Goal: Transaction & Acquisition: Book appointment/travel/reservation

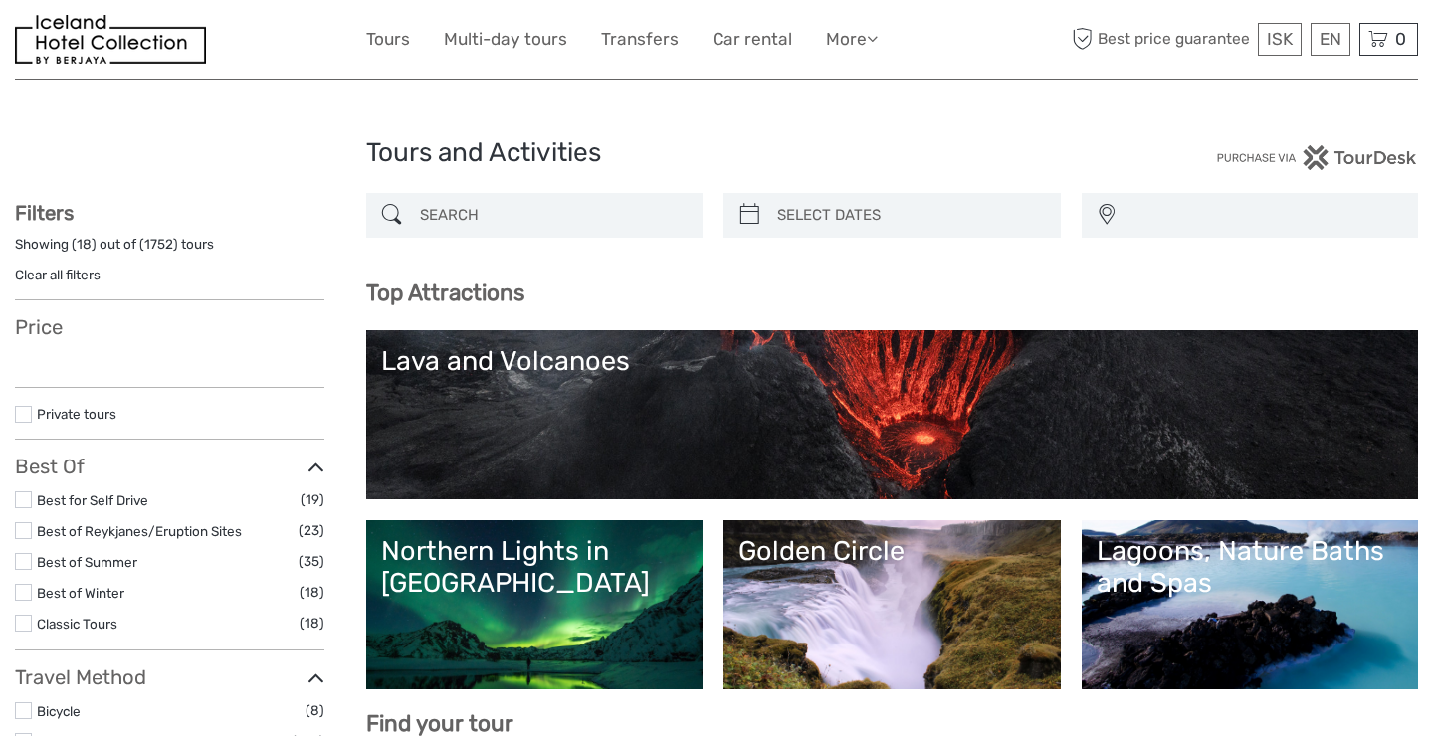
select select
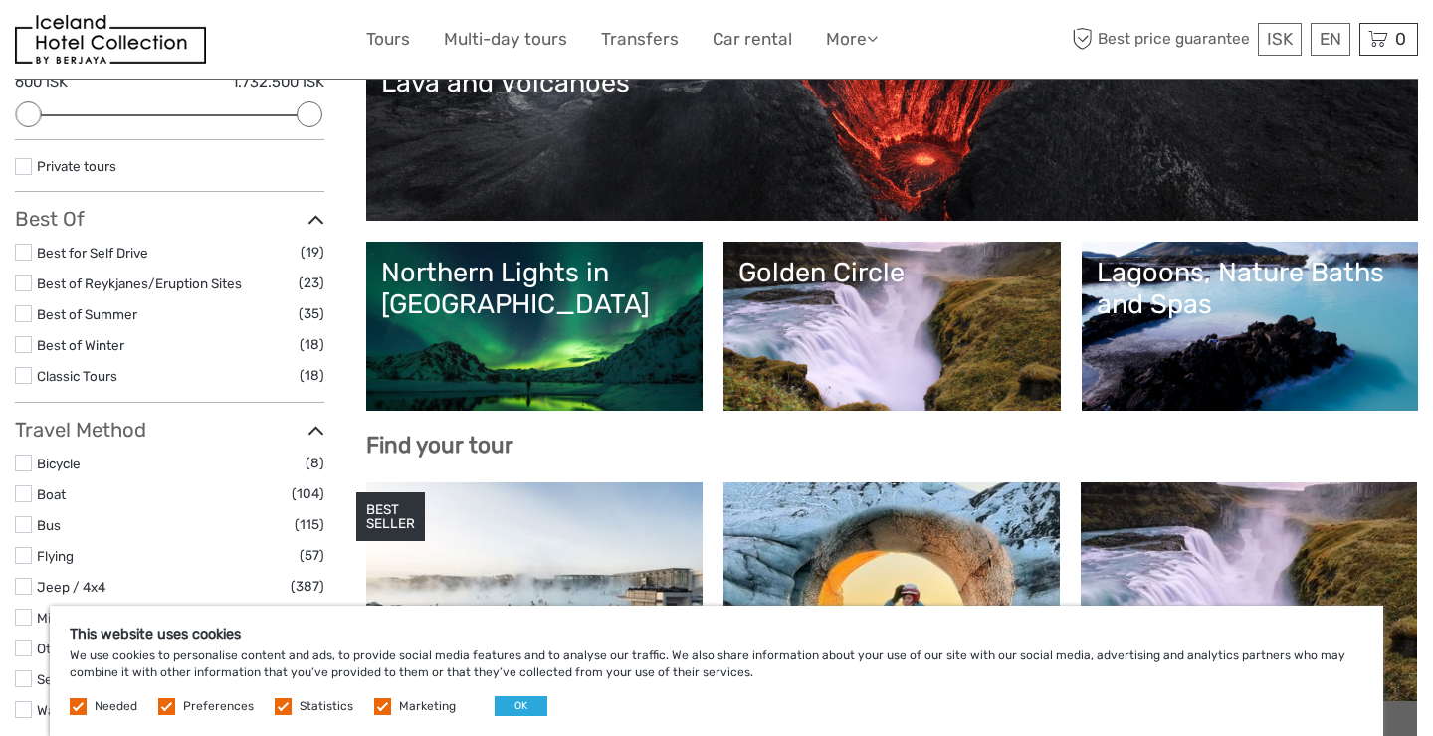
scroll to position [299, 0]
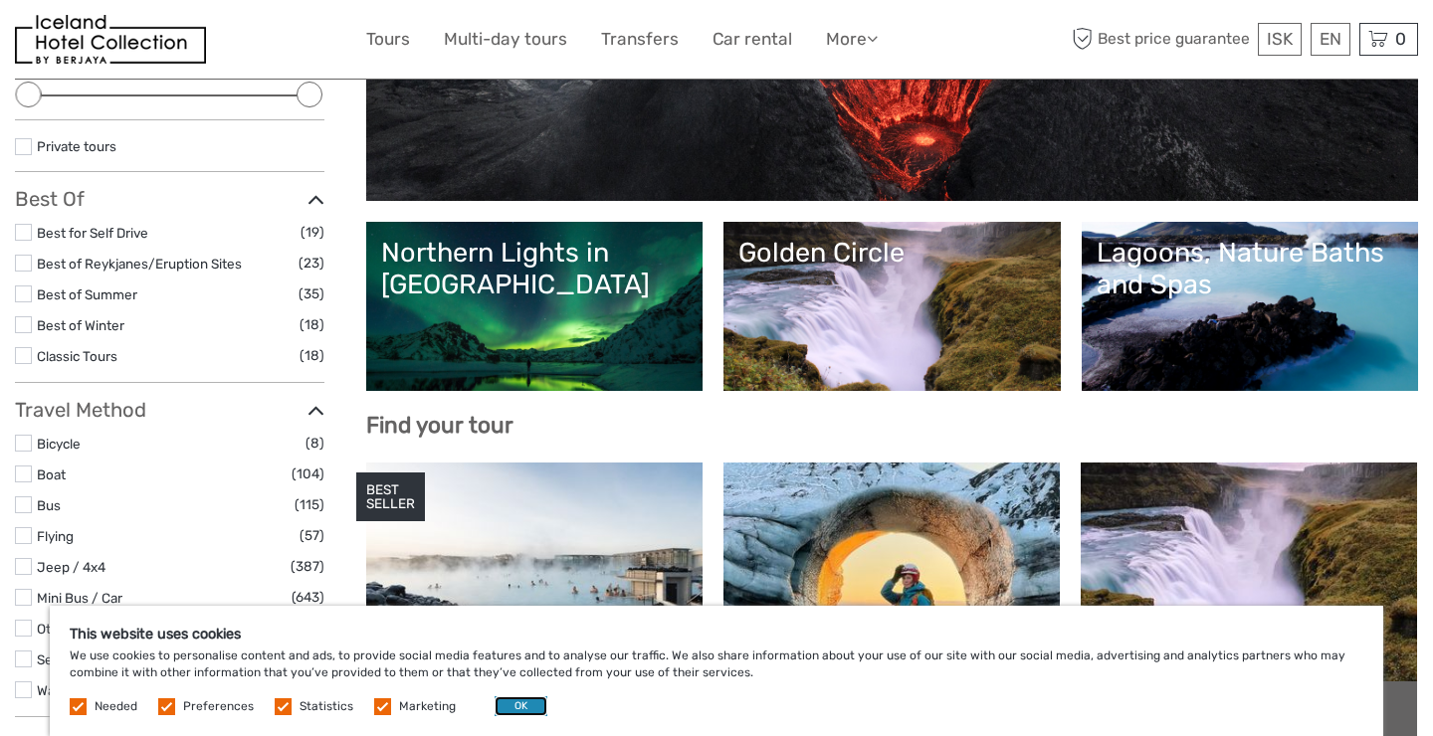
click at [532, 703] on button "OK" at bounding box center [521, 707] width 53 height 20
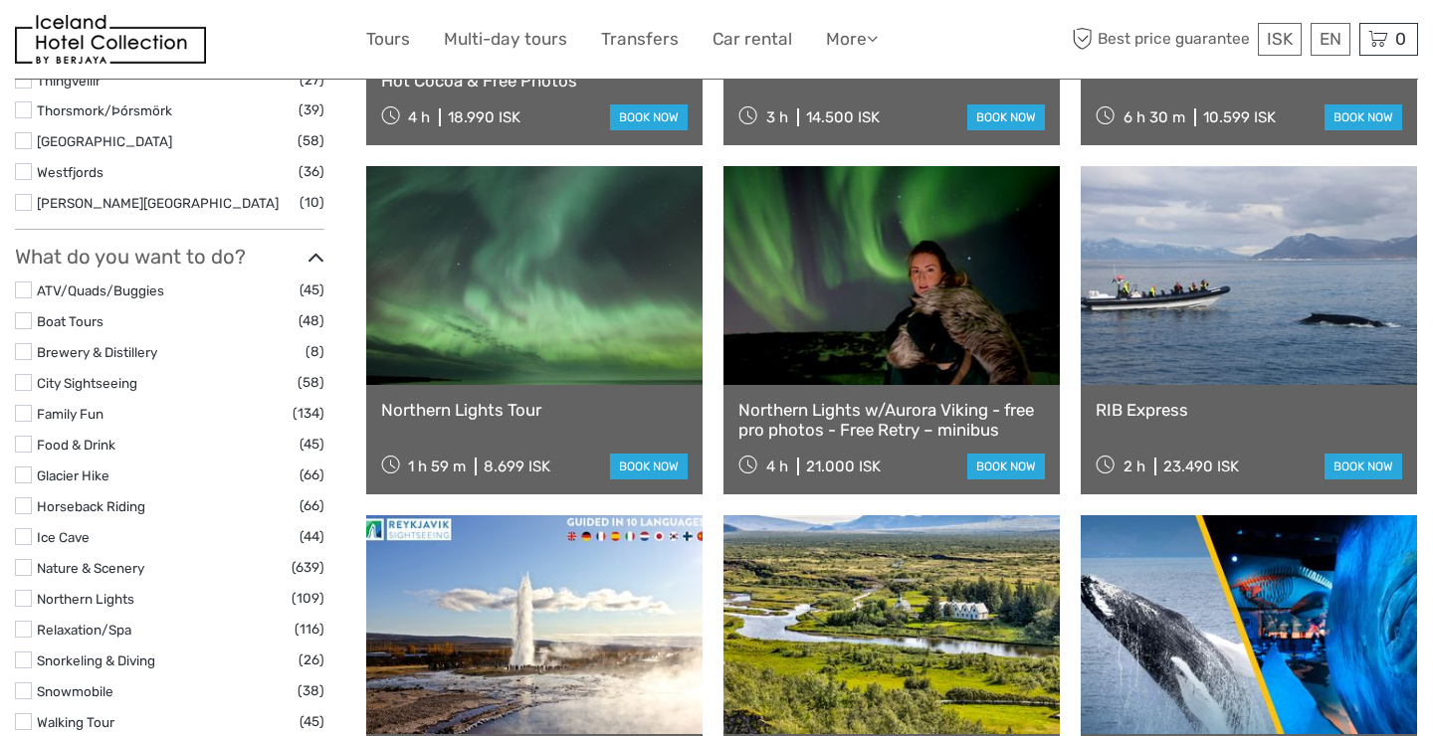
scroll to position [1715, 0]
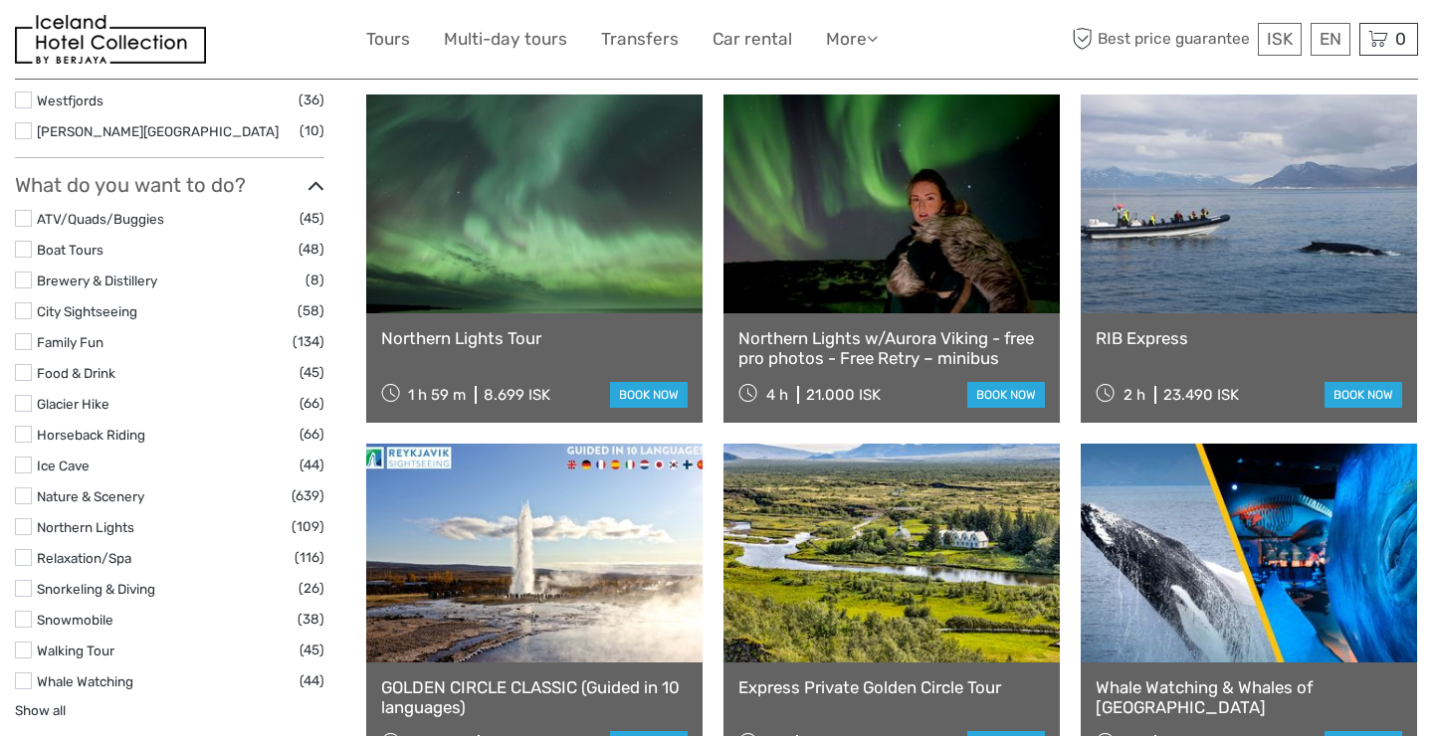
click at [510, 342] on link "Northern Lights Tour" at bounding box center [534, 338] width 306 height 20
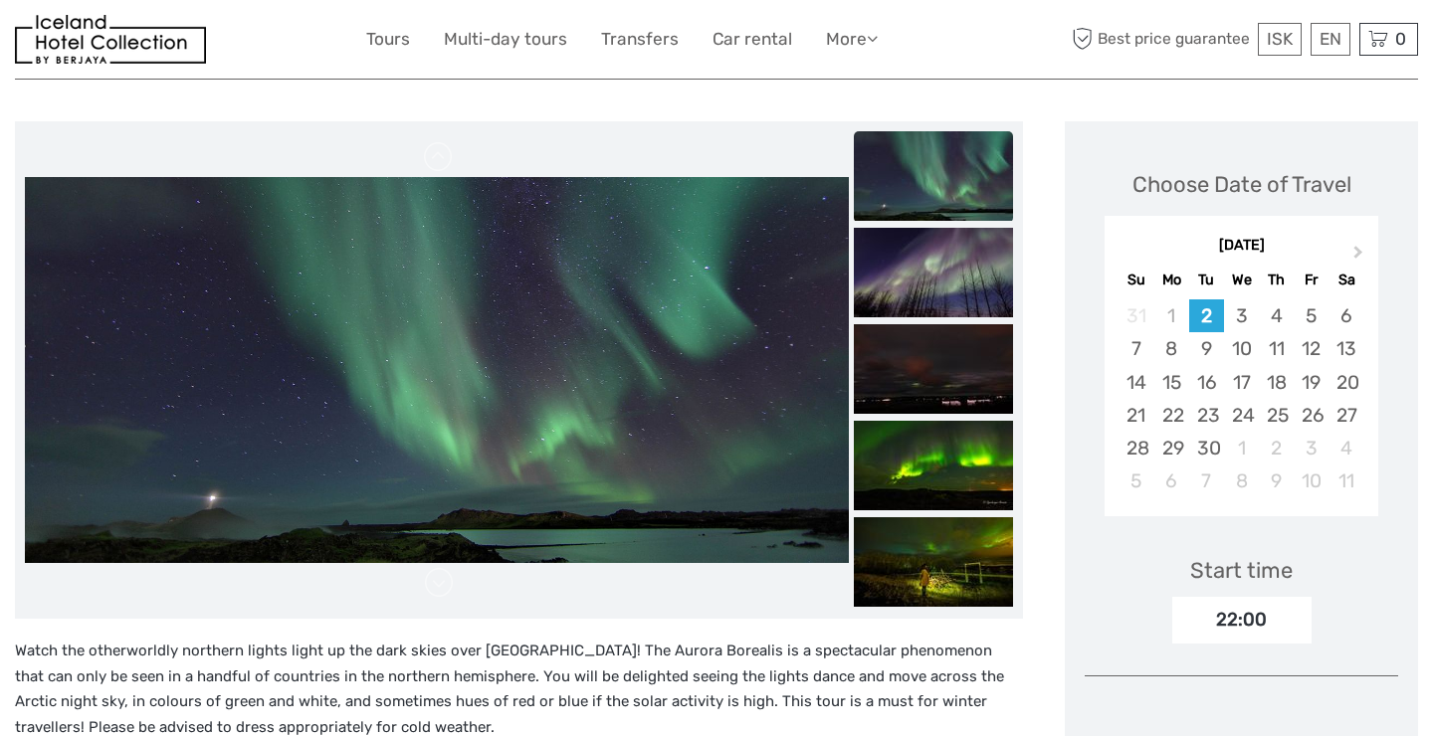
scroll to position [144, 0]
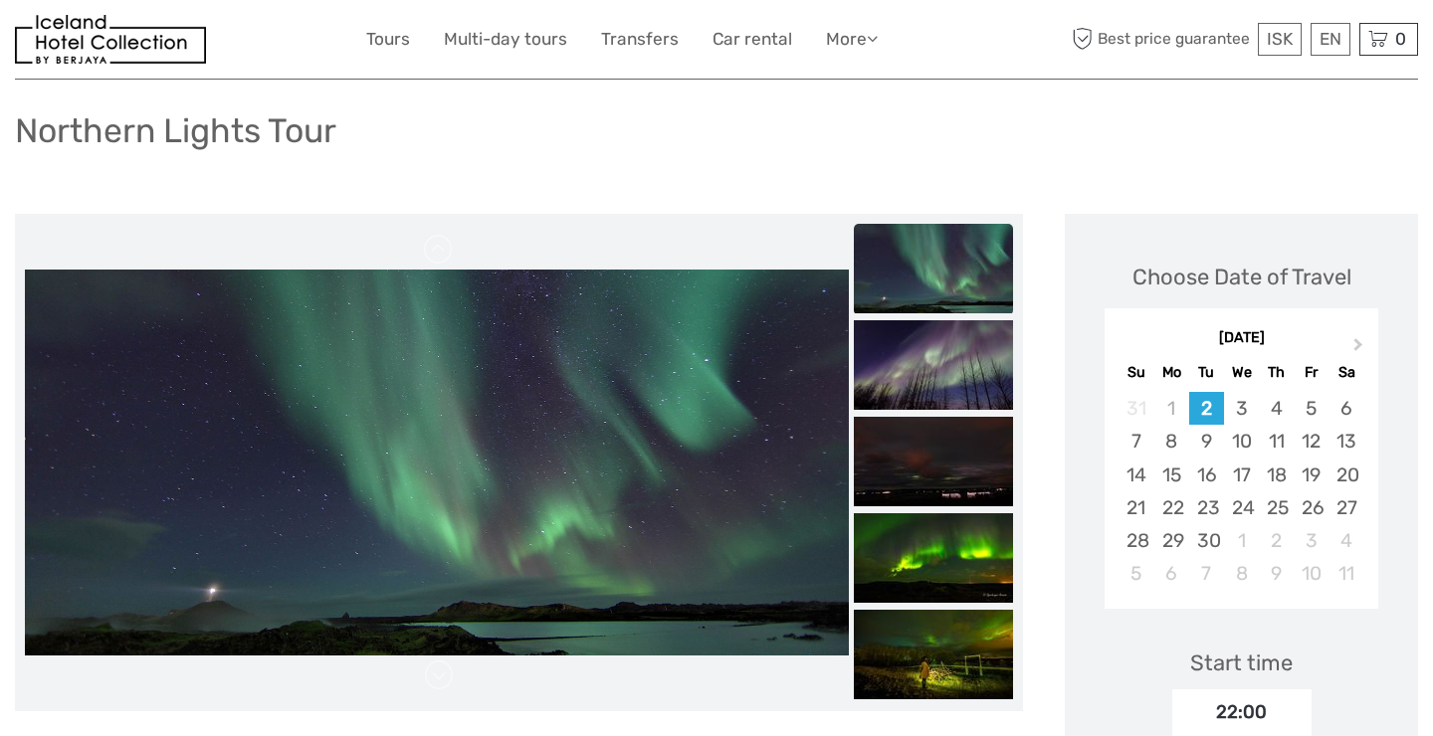
click at [739, 353] on img at bounding box center [437, 463] width 824 height 386
click at [925, 365] on img at bounding box center [933, 365] width 159 height 90
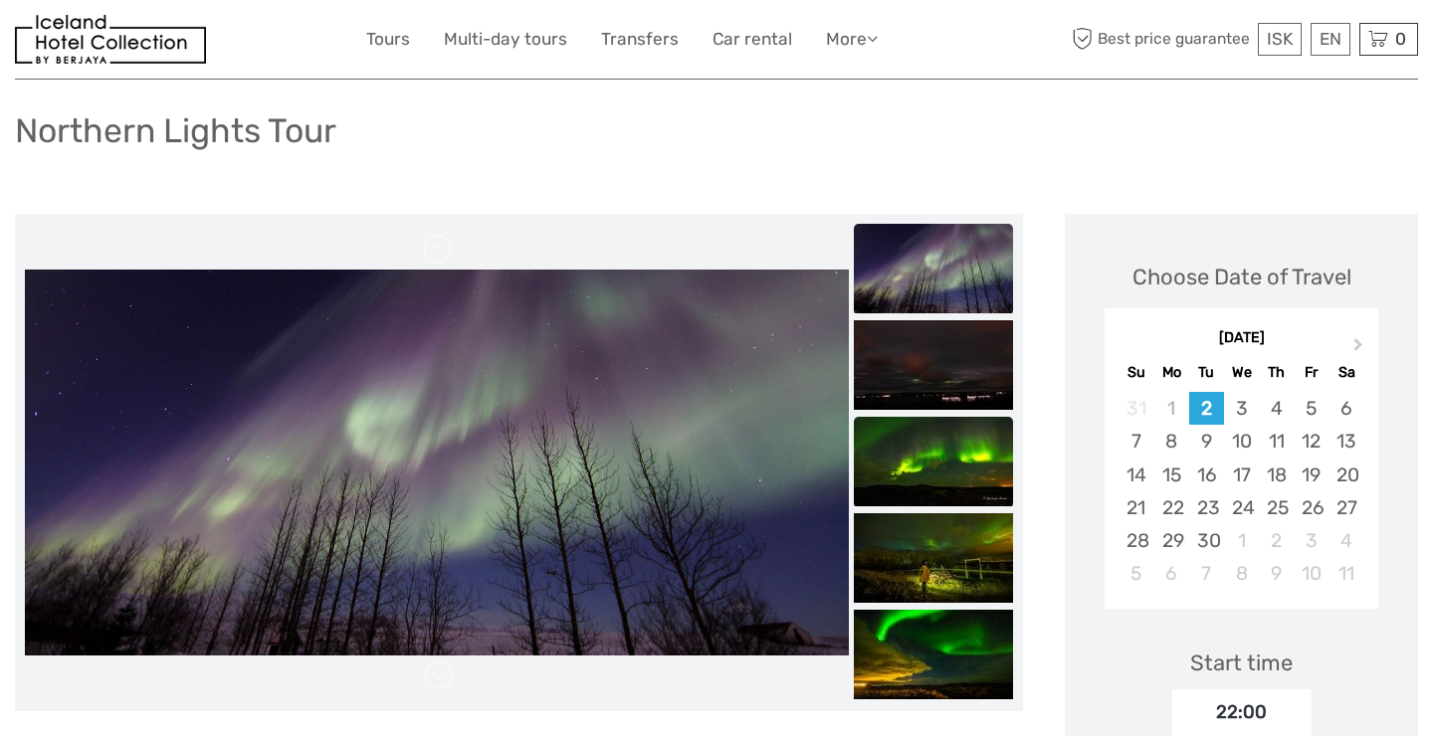
click at [928, 417] on img at bounding box center [933, 462] width 159 height 90
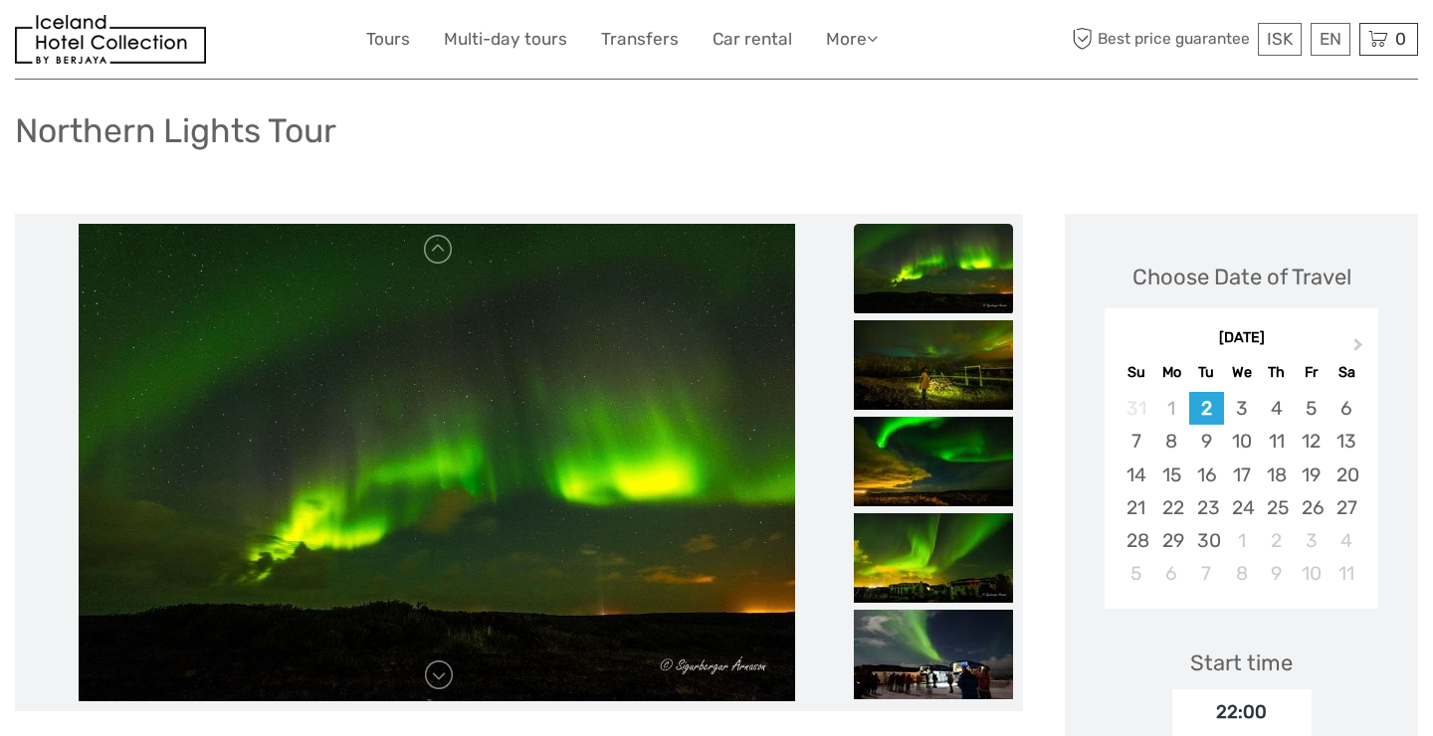
click at [928, 417] on img at bounding box center [933, 462] width 159 height 90
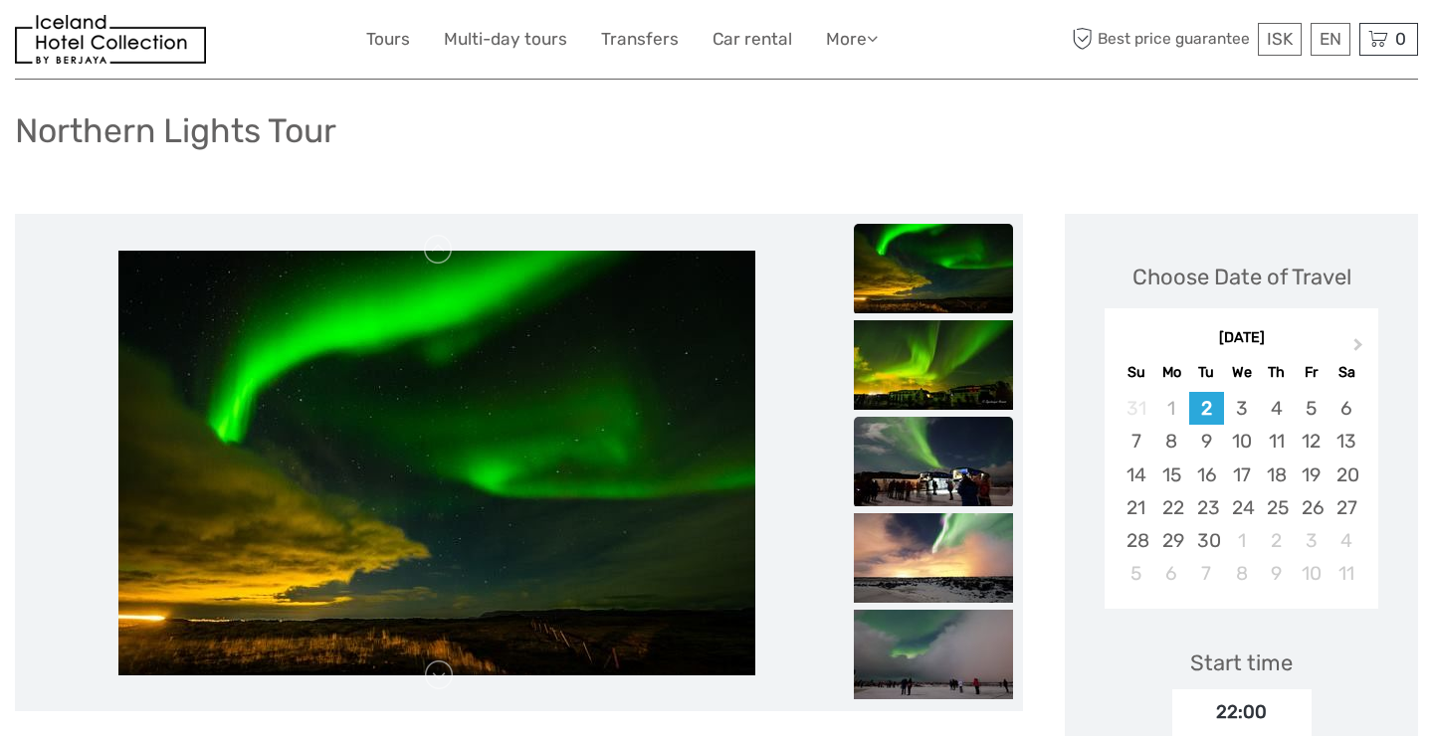
click at [928, 417] on img at bounding box center [933, 462] width 159 height 90
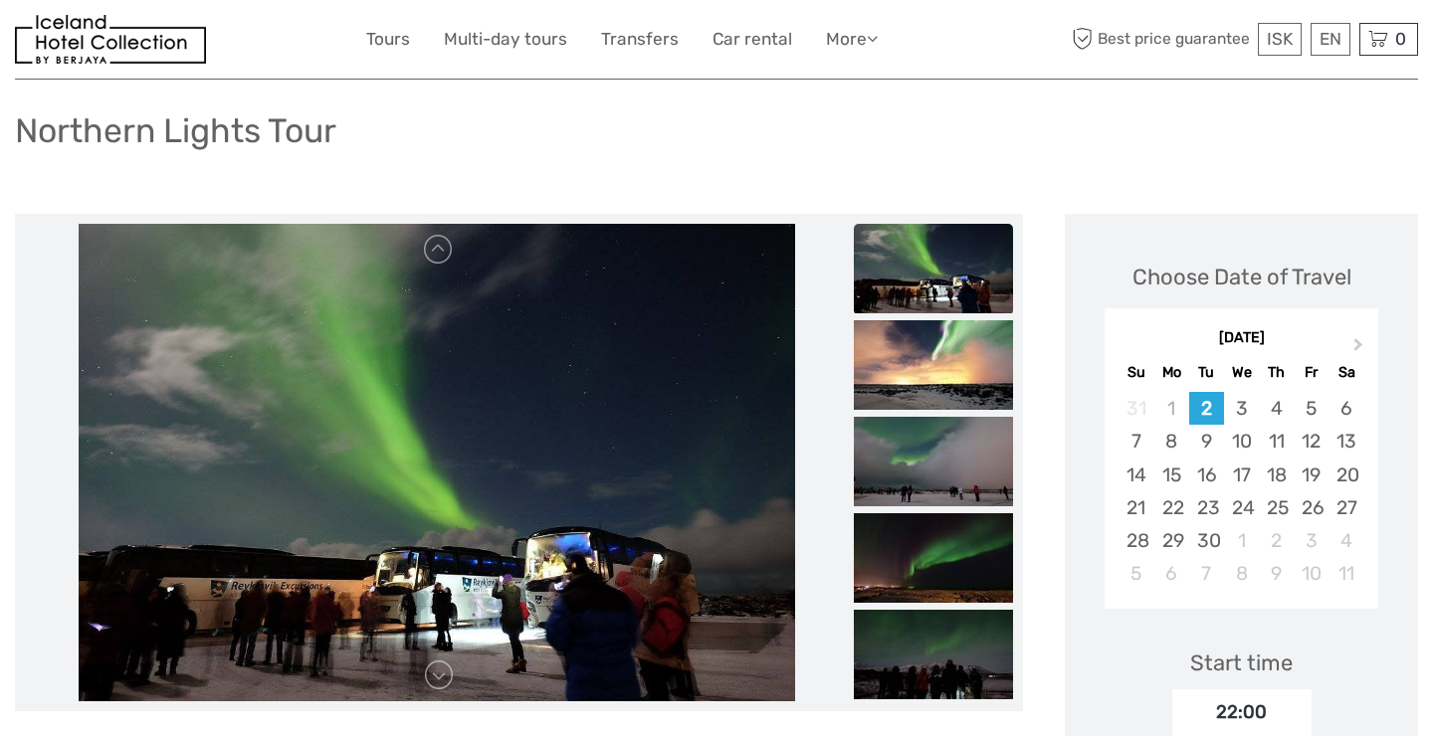
click at [928, 417] on img at bounding box center [933, 462] width 159 height 90
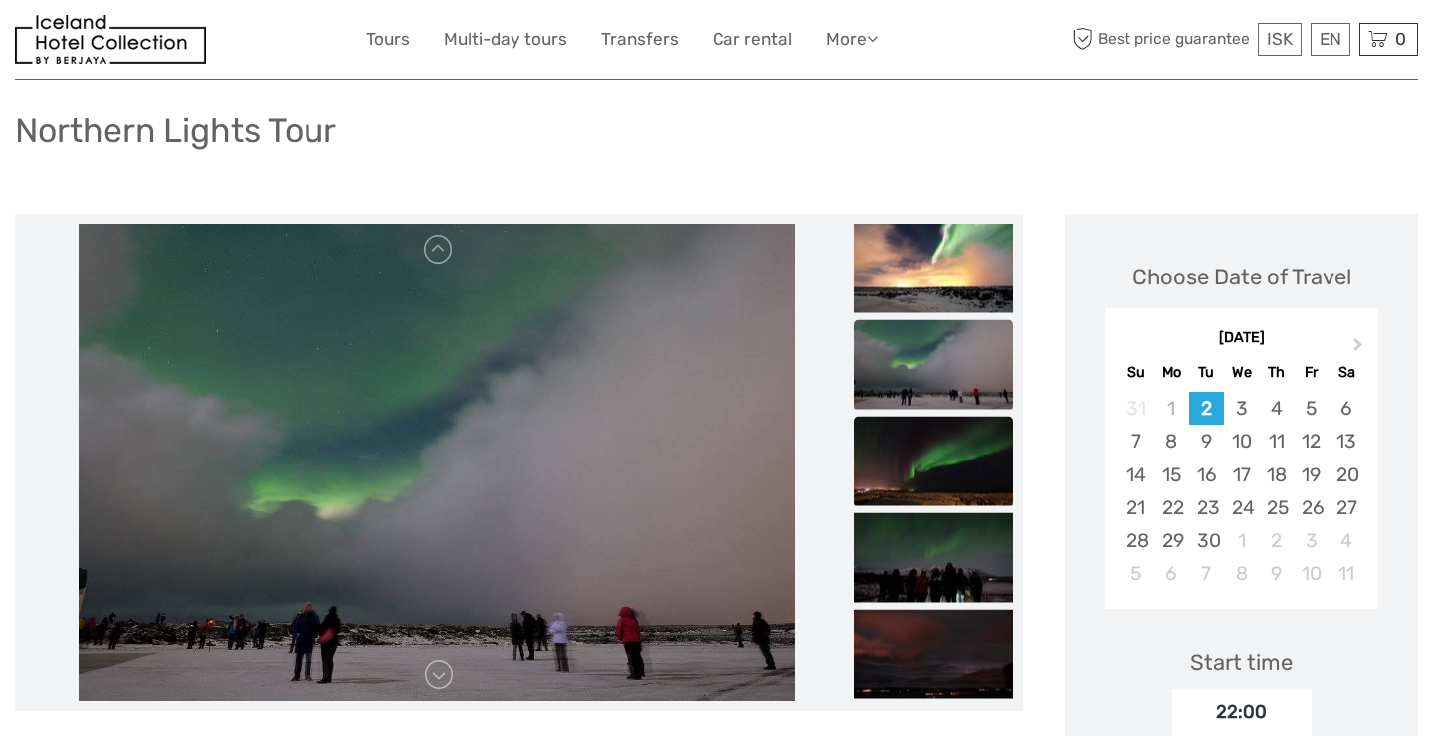
click at [941, 456] on img at bounding box center [933, 462] width 159 height 90
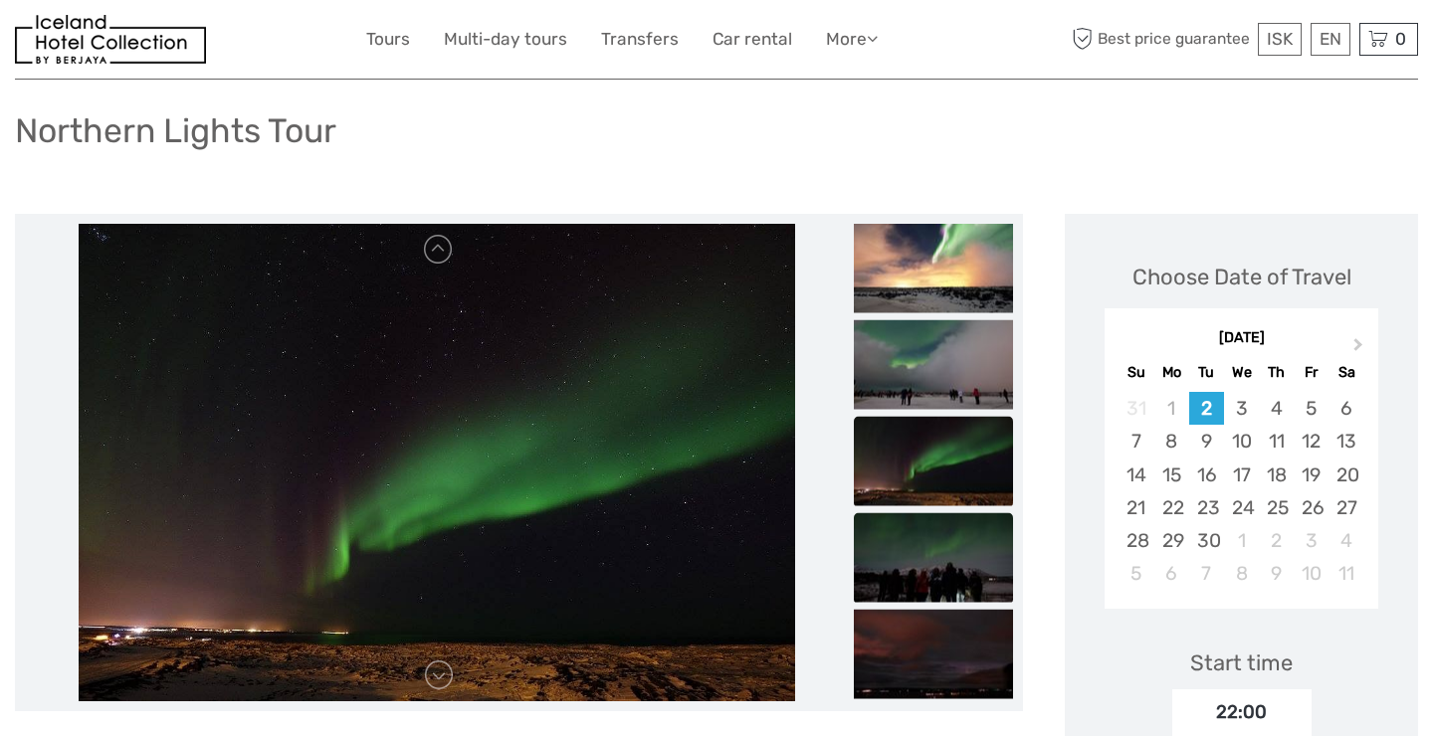
click at [948, 513] on img at bounding box center [933, 558] width 159 height 90
